Goal: Task Accomplishment & Management: Complete application form

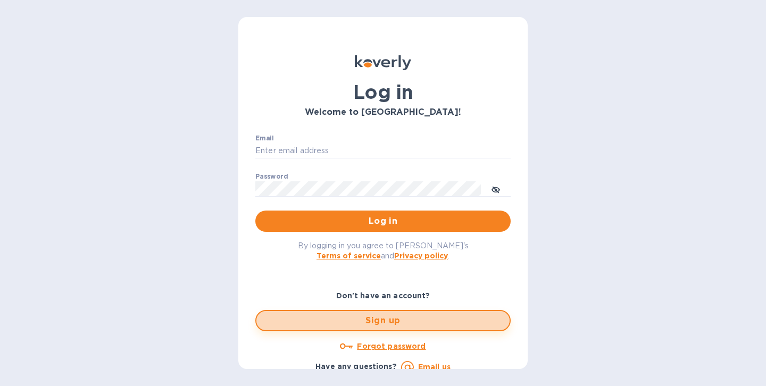
click at [406, 325] on span "Sign up" at bounding box center [383, 320] width 236 height 13
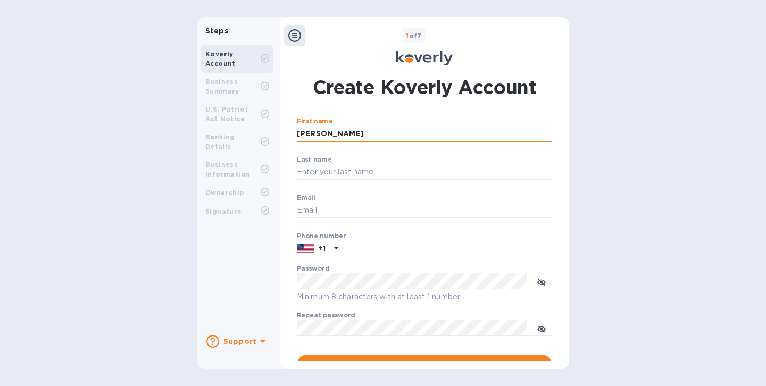
type input "[PERSON_NAME]"
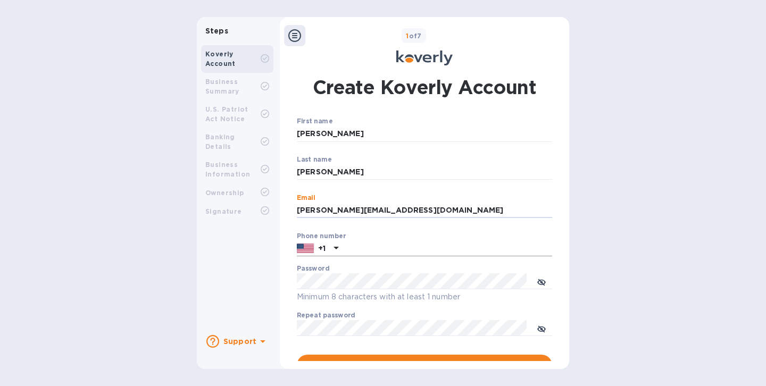
type input "[PERSON_NAME][EMAIL_ADDRESS][DOMAIN_NAME]"
type input "3462256448"
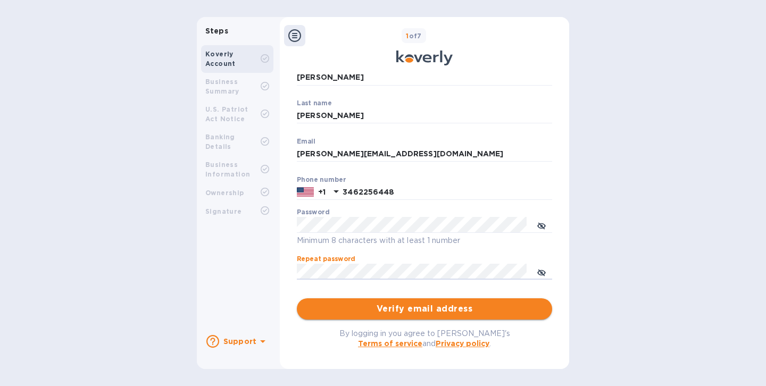
click at [433, 312] on span "Verify email address" at bounding box center [424, 309] width 238 height 13
click at [539, 224] on icon "toggle password visibility" at bounding box center [541, 226] width 9 height 9
click at [540, 271] on icon "toggle password visibility" at bounding box center [541, 272] width 9 height 5
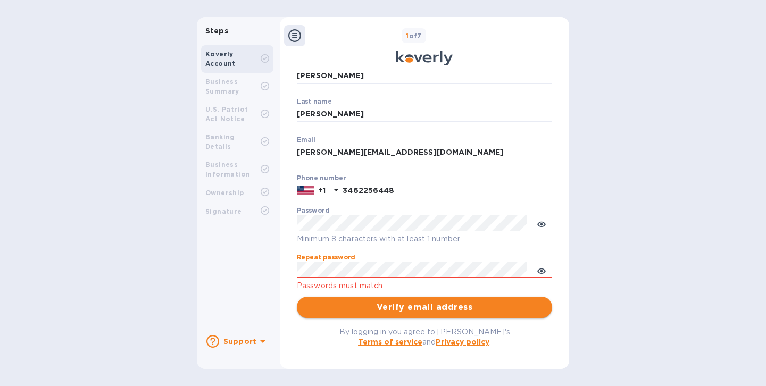
click at [338, 298] on button "Verify email address" at bounding box center [424, 307] width 255 height 21
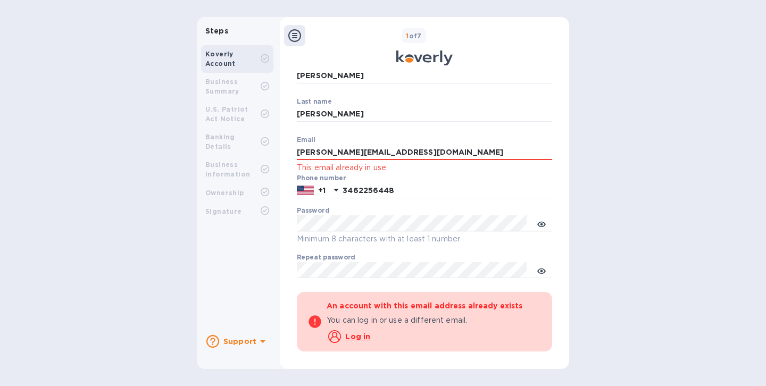
click at [355, 336] on u "Log in" at bounding box center [357, 336] width 25 height 9
